Goal: Task Accomplishment & Management: Manage account settings

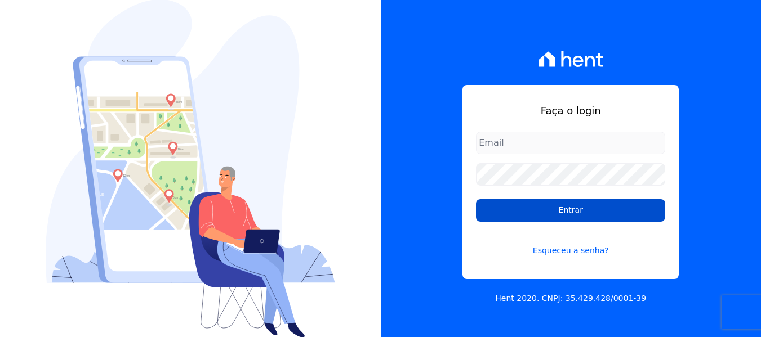
type input "contato@condominioalexandria.com.br"
click at [580, 219] on input "Entrar" at bounding box center [570, 210] width 189 height 23
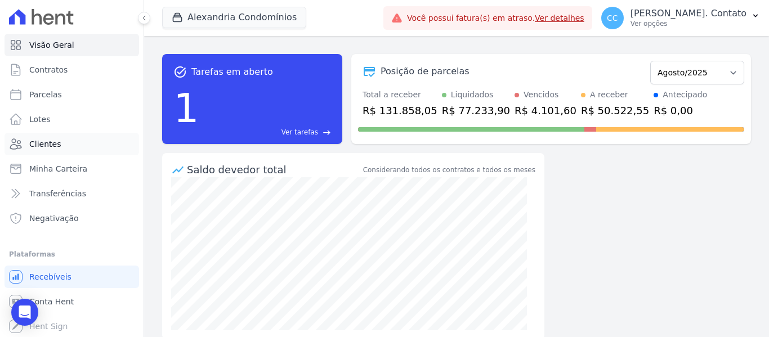
click at [51, 143] on span "Clientes" at bounding box center [45, 144] width 32 height 11
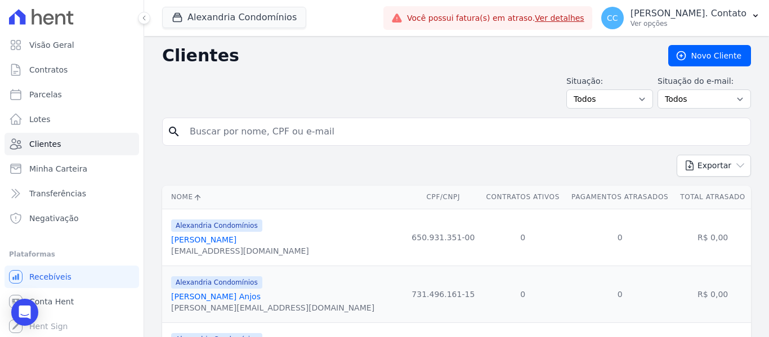
click at [234, 139] on input "search" at bounding box center [464, 132] width 563 height 23
type input "[PERSON_NAME]"
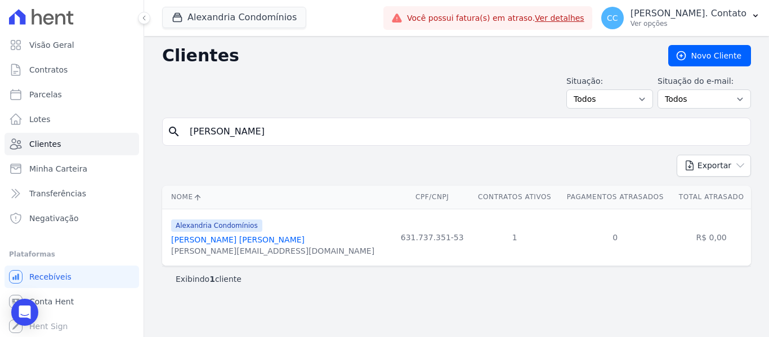
click at [219, 241] on link "[PERSON_NAME] [PERSON_NAME]" at bounding box center [238, 239] width 134 height 9
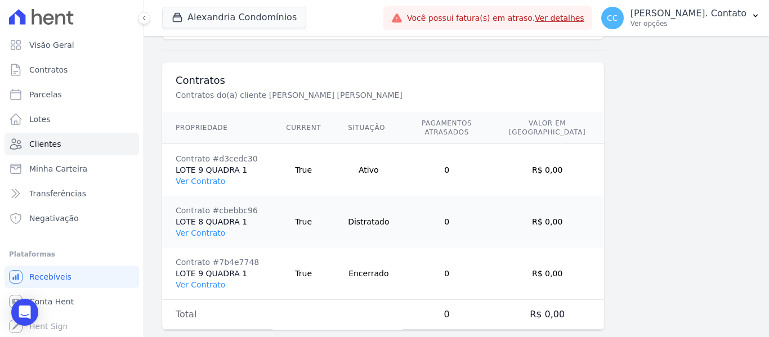
scroll to position [820, 0]
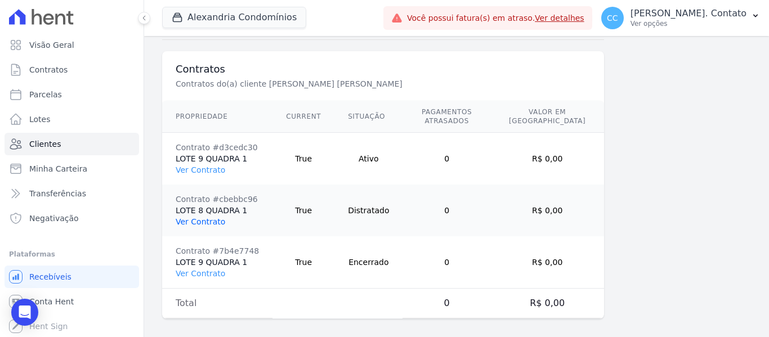
click at [205, 217] on link "Ver Contrato" at bounding box center [201, 221] width 50 height 9
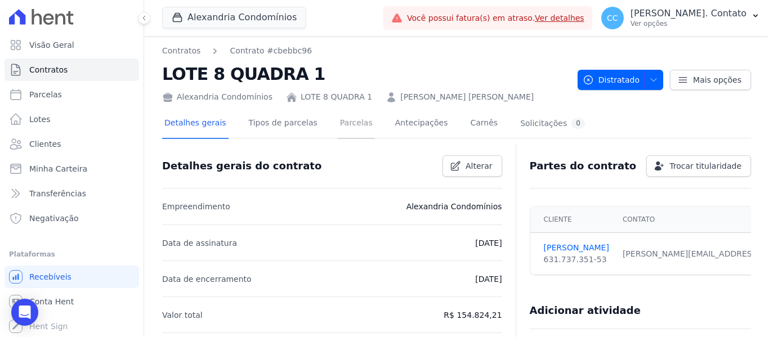
click at [342, 126] on link "Parcelas" at bounding box center [356, 124] width 37 height 30
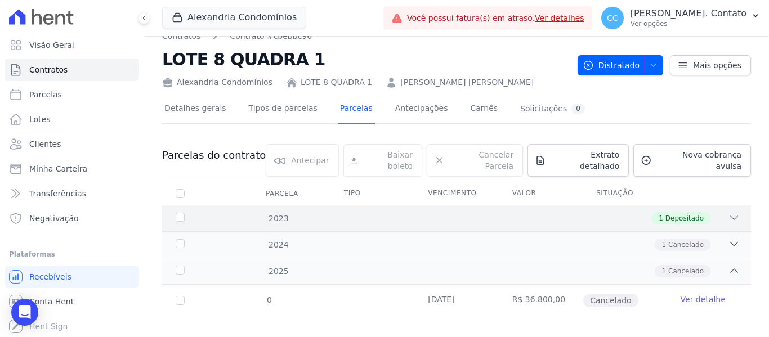
scroll to position [19, 0]
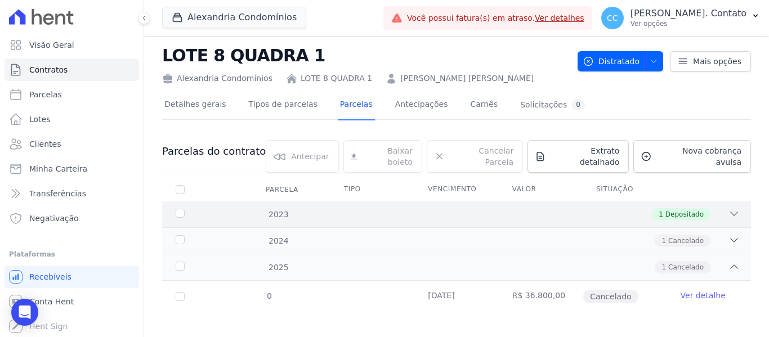
click at [736, 202] on div "2023 1 Depositado" at bounding box center [456, 215] width 589 height 26
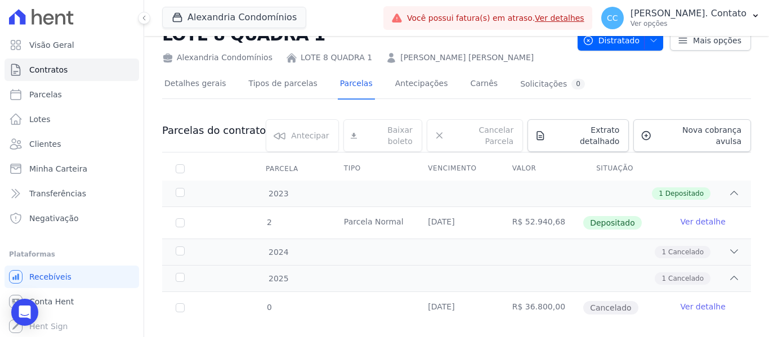
scroll to position [51, 0]
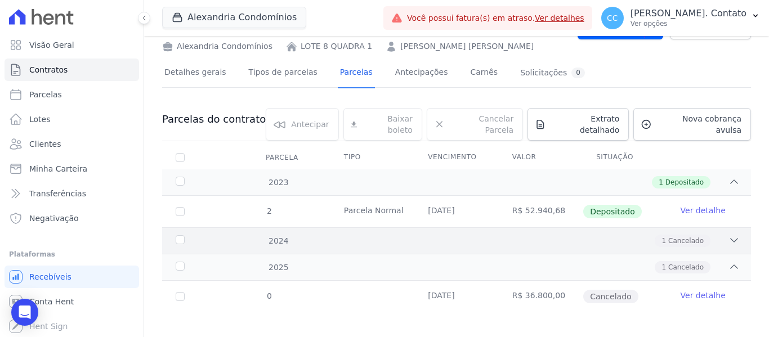
click at [718, 235] on div "1 Cancelado" at bounding box center [485, 241] width 509 height 12
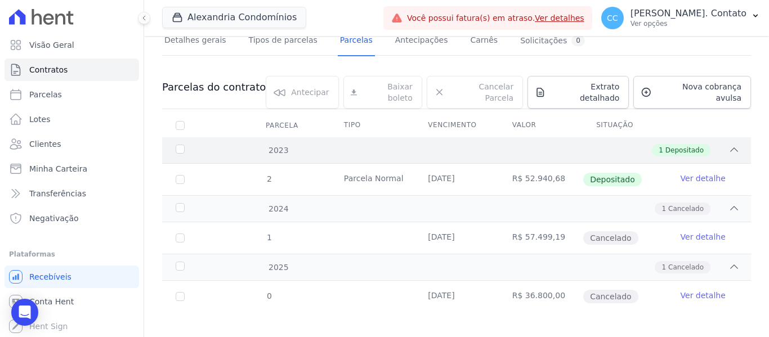
scroll to position [0, 0]
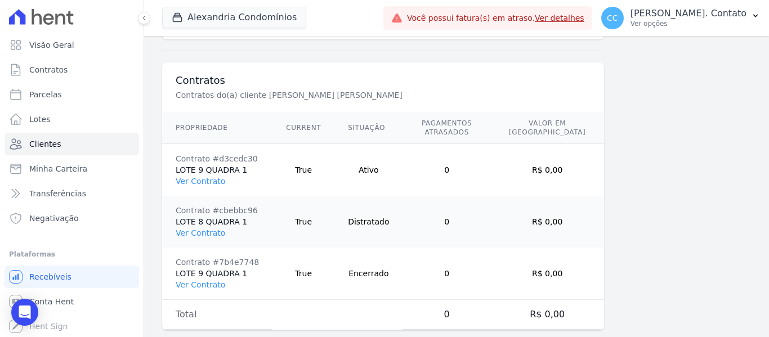
scroll to position [820, 0]
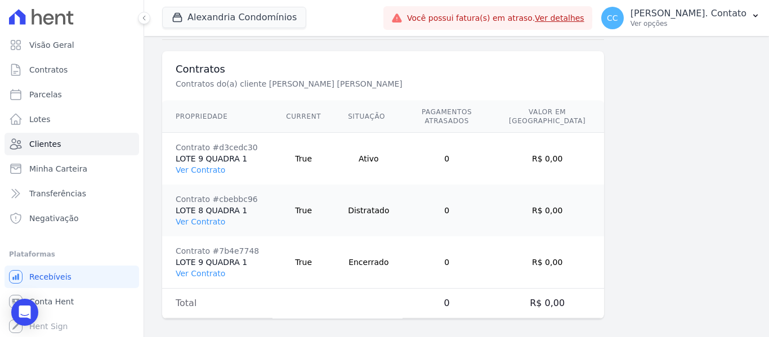
drag, startPoint x: 208, startPoint y: 162, endPoint x: 255, endPoint y: 193, distance: 56.4
click at [208, 166] on link "Ver Contrato" at bounding box center [201, 170] width 50 height 9
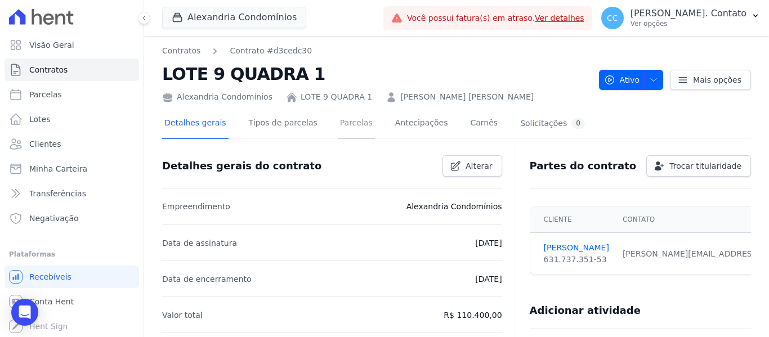
click at [338, 125] on link "Parcelas" at bounding box center [356, 124] width 37 height 30
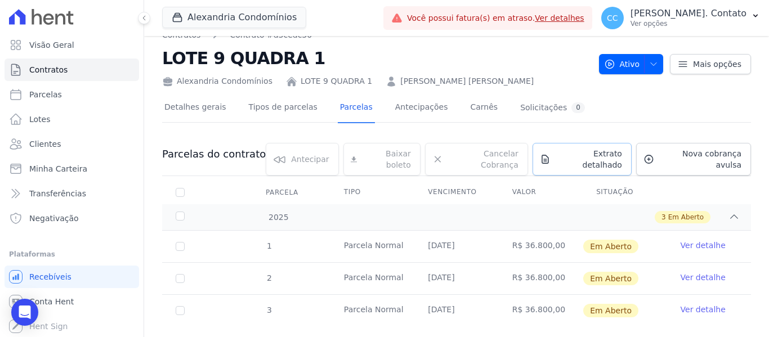
scroll to position [30, 0]
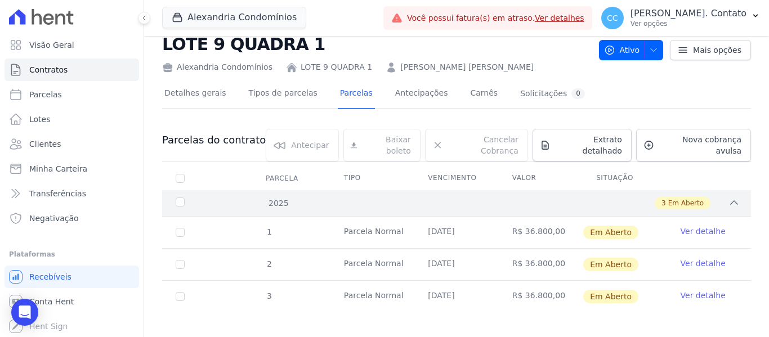
click at [713, 199] on div "3 Em Aberto" at bounding box center [485, 203] width 509 height 12
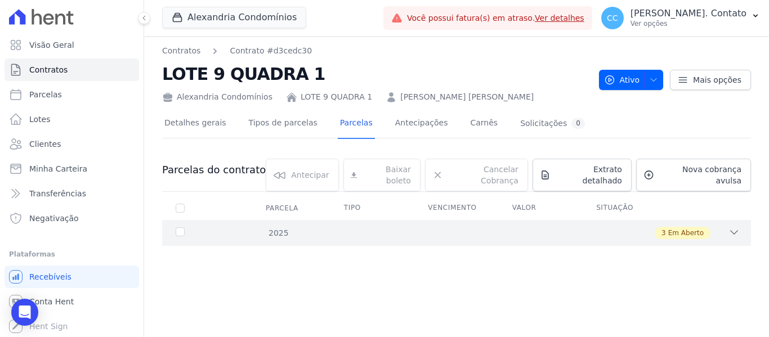
drag, startPoint x: 744, startPoint y: 223, endPoint x: 723, endPoint y: 223, distance: 21.4
click at [744, 223] on div "2025 3 Em Aberto" at bounding box center [456, 233] width 589 height 26
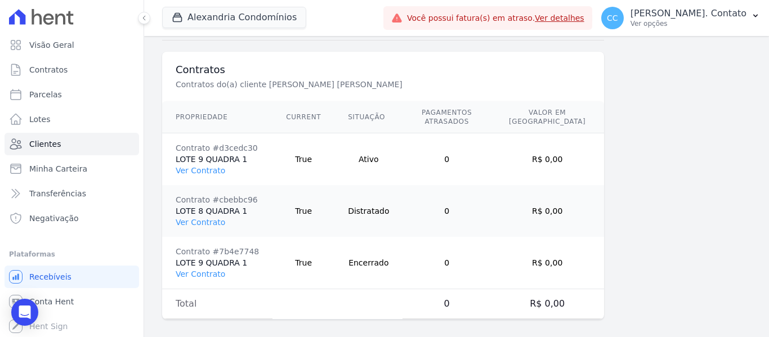
scroll to position [820, 0]
click at [206, 269] on link "Ver Contrato" at bounding box center [201, 273] width 50 height 9
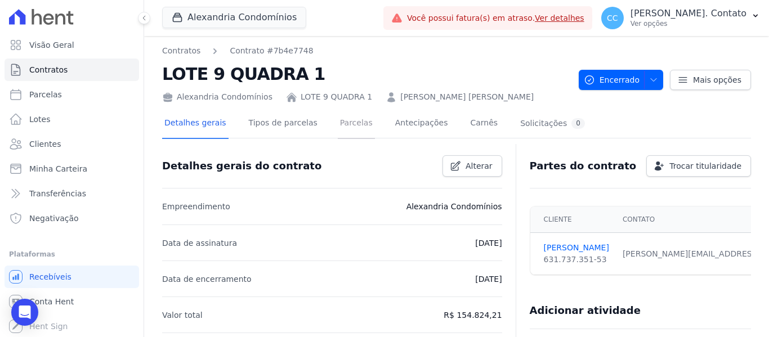
click at [345, 126] on link "Parcelas" at bounding box center [356, 124] width 37 height 30
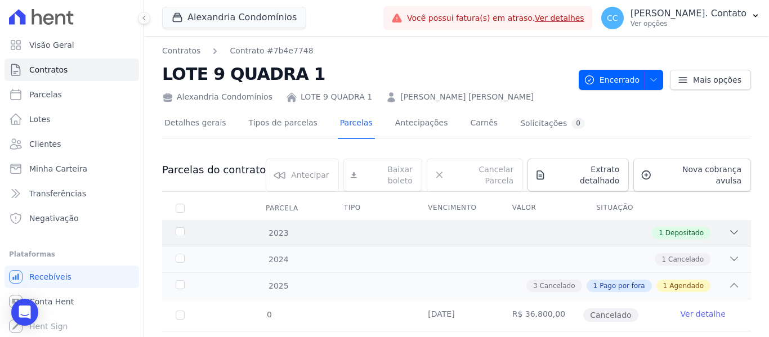
click at [733, 220] on div "2023 1 Depositado" at bounding box center [456, 233] width 589 height 26
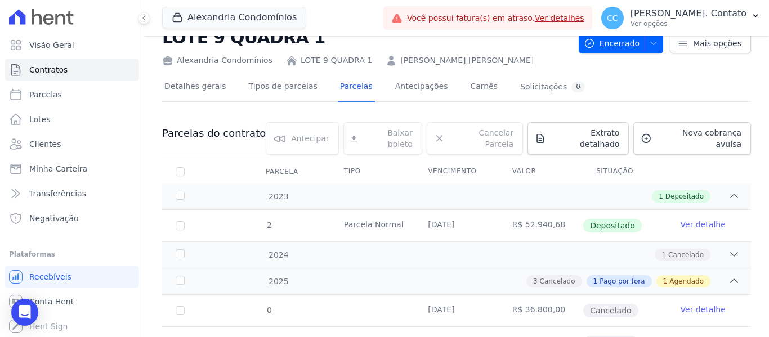
scroll to position [56, 0]
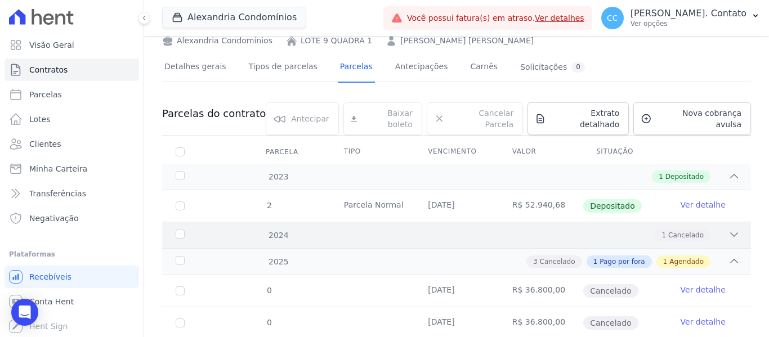
click at [729, 229] on icon at bounding box center [734, 234] width 11 height 11
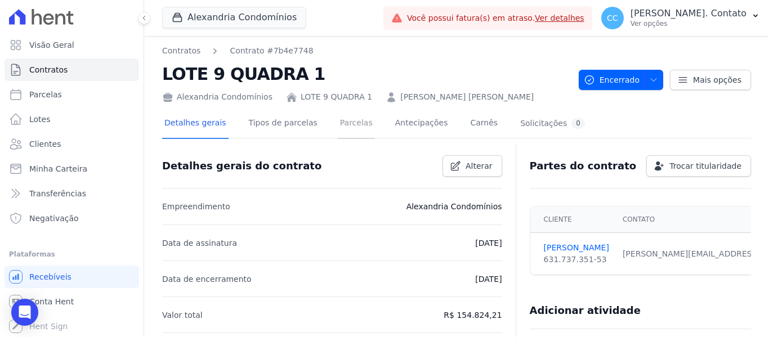
click at [351, 127] on link "Parcelas" at bounding box center [356, 124] width 37 height 30
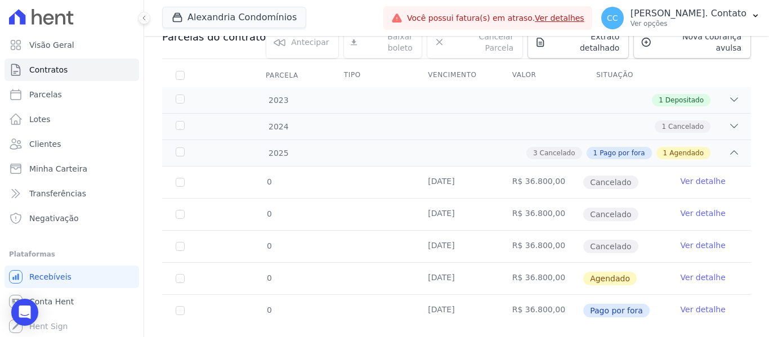
scroll to position [138, 0]
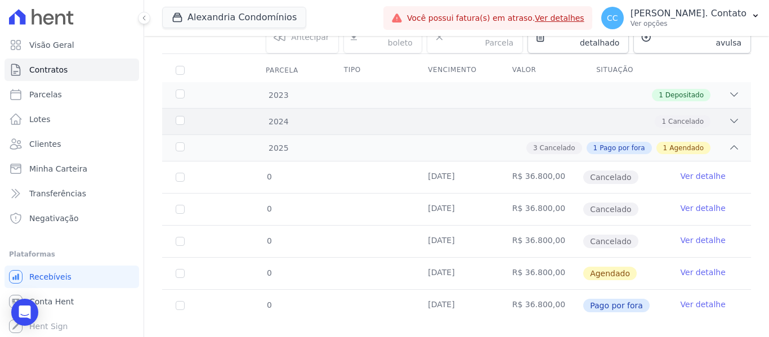
click at [729, 115] on icon at bounding box center [734, 120] width 11 height 11
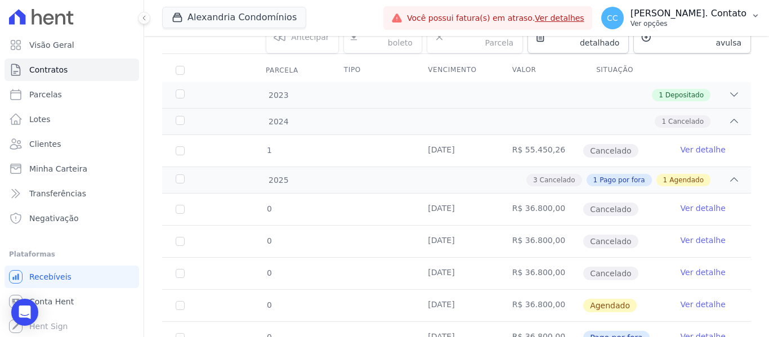
click at [755, 13] on icon "button" at bounding box center [755, 15] width 9 height 9
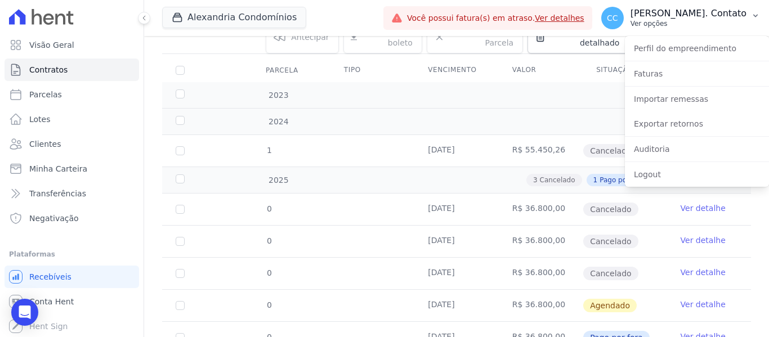
click at [755, 13] on icon "button" at bounding box center [755, 15] width 9 height 9
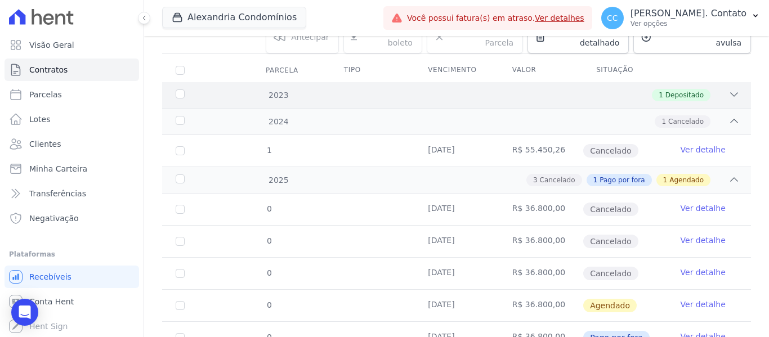
click at [731, 89] on icon at bounding box center [734, 94] width 11 height 11
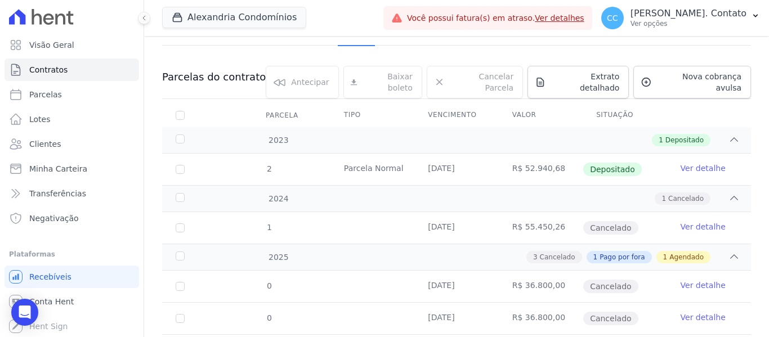
scroll to position [70, 0]
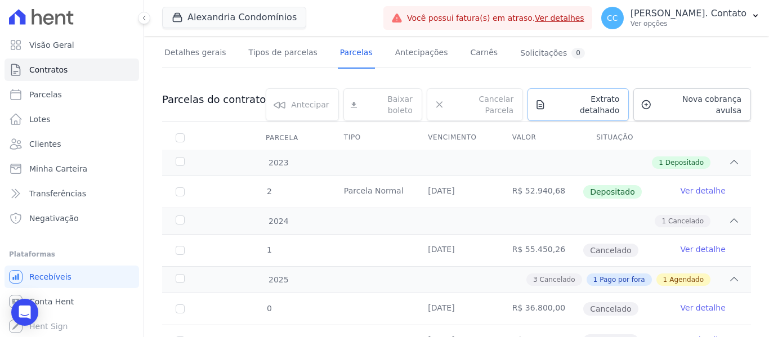
click at [584, 104] on span "Extrato detalhado" at bounding box center [585, 105] width 69 height 23
click at [704, 96] on span "Exportar PDF" at bounding box center [733, 100] width 59 height 11
drag, startPoint x: 419, startPoint y: 241, endPoint x: 560, endPoint y: 237, distance: 140.9
click at [560, 237] on tr "1 [DATE] R$ 55.450,26 Cancelado Ver detalhe" at bounding box center [456, 251] width 589 height 32
copy tr "[DATE] R$ 55.450,26"
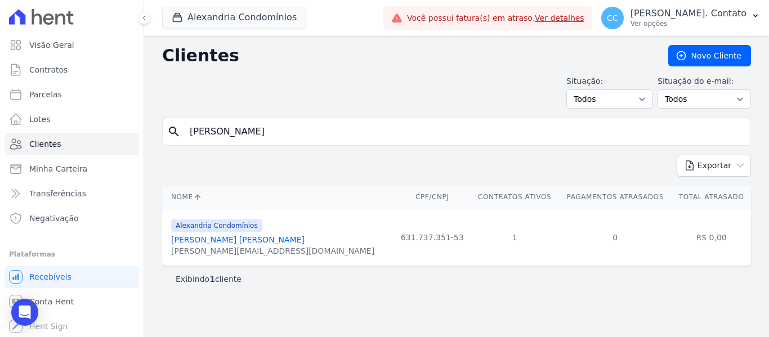
click at [211, 235] on link "[PERSON_NAME] [PERSON_NAME]" at bounding box center [238, 239] width 134 height 9
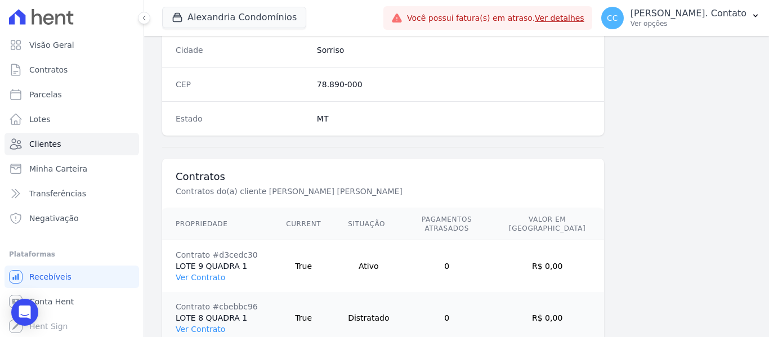
scroll to position [820, 0]
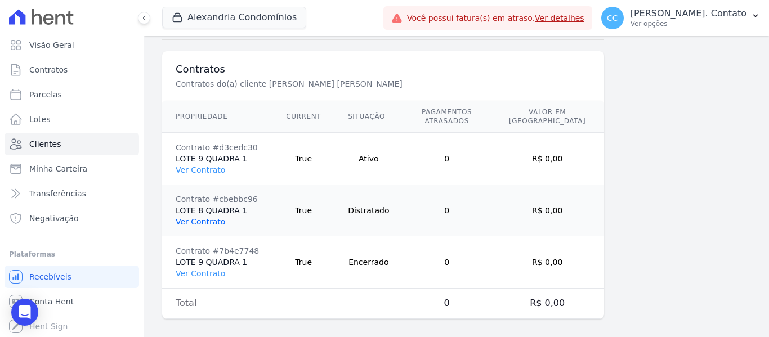
click at [211, 217] on link "Ver Contrato" at bounding box center [201, 221] width 50 height 9
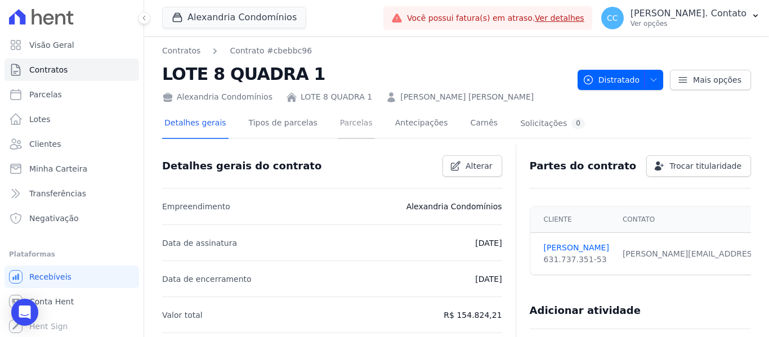
click at [344, 119] on link "Parcelas" at bounding box center [356, 124] width 37 height 30
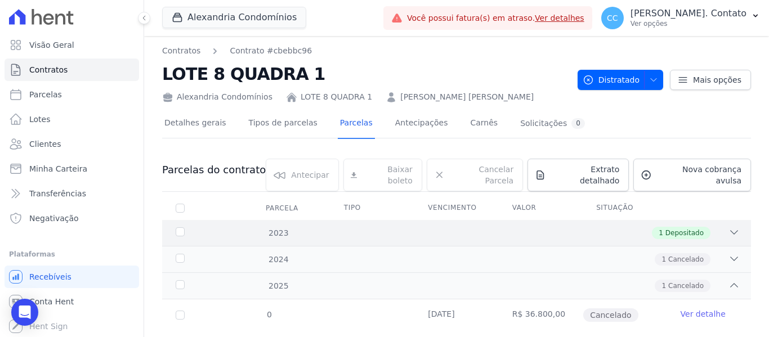
click at [734, 221] on div "2023 1 Depositado" at bounding box center [456, 233] width 589 height 26
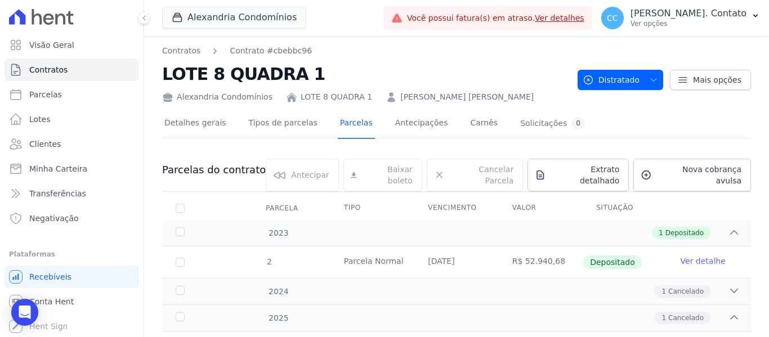
drag, startPoint x: 424, startPoint y: 248, endPoint x: 558, endPoint y: 251, distance: 134.1
click at [558, 251] on tr "2 [GEOGRAPHIC_DATA] [DATE] R$ 52.940,68 Depositado Ver detalhe" at bounding box center [456, 263] width 589 height 32
copy tr "[DATE] R$ 52.940,68"
click at [710, 286] on div "1 Cancelado" at bounding box center [485, 292] width 509 height 12
drag, startPoint x: 409, startPoint y: 311, endPoint x: 564, endPoint y: 305, distance: 155.0
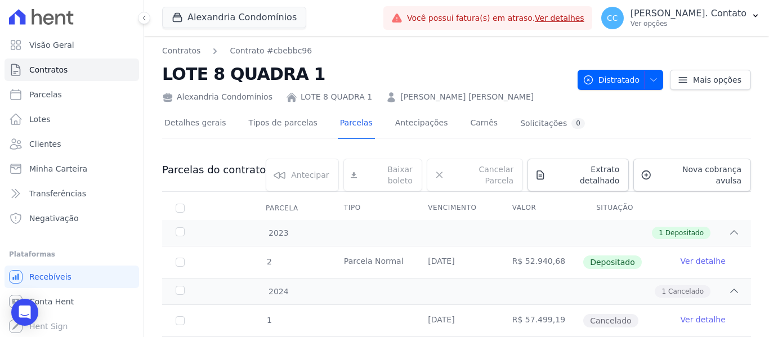
click at [564, 305] on tr "1 [DATE] R$ 57.499,19 Cancelado Ver detalhe" at bounding box center [456, 321] width 589 height 32
copy tr "[DATE] R$ 57.499,19"
